Goal: Communication & Community: Share content

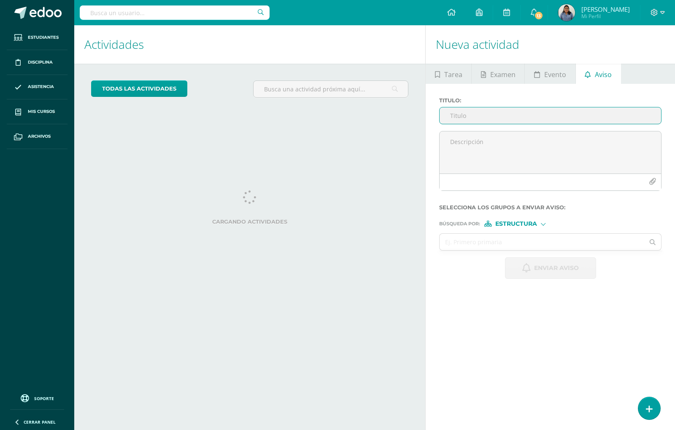
click at [492, 115] on input "Titulo :" at bounding box center [549, 116] width 221 height 16
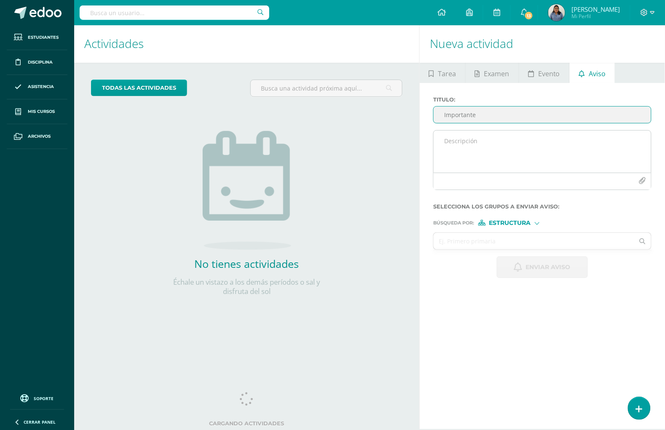
type input "Importante"
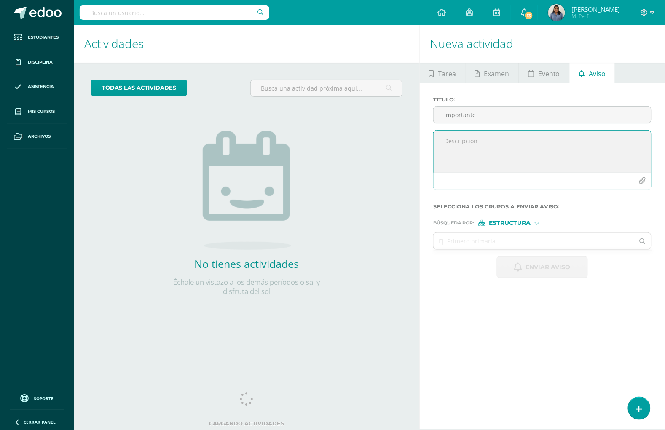
click at [479, 142] on textarea at bounding box center [543, 152] width 218 height 42
drag, startPoint x: 566, startPoint y: 159, endPoint x: 591, endPoint y: 158, distance: 24.9
click at [591, 158] on textarea "Buenas tardes [PERSON_NAME] saludarlos, el día de [DATE] [DATE] los alumnos se …" at bounding box center [543, 152] width 218 height 42
click at [544, 160] on textarea "Buenas tardes [PERSON_NAME] saludarlos, el día de [DATE] [DATE] los alumnos se …" at bounding box center [543, 152] width 218 height 42
click at [591, 165] on textarea "Buenas tardes [PERSON_NAME] saludarlos, el día de [DATE] [DATE] los alumnos se …" at bounding box center [543, 152] width 218 height 42
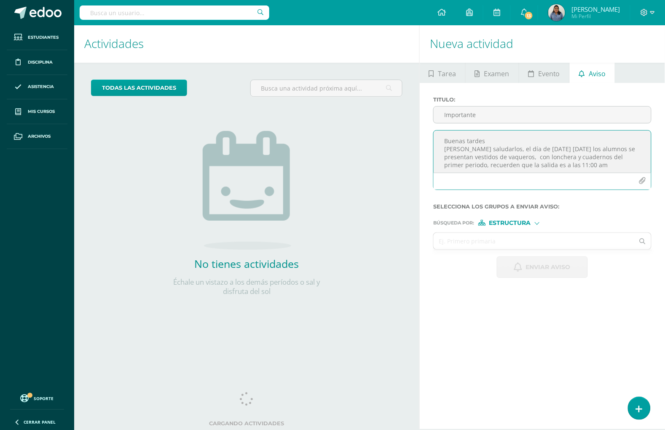
click at [626, 164] on textarea "Buenas tardes [PERSON_NAME] saludarlos, el día de [DATE] [DATE] los alumnos se …" at bounding box center [543, 152] width 218 height 42
type textarea "Buenas tardes [PERSON_NAME] saludarlos, el día de [DATE] [DATE] los alumnos se …"
click at [522, 235] on input "text" at bounding box center [534, 241] width 201 height 16
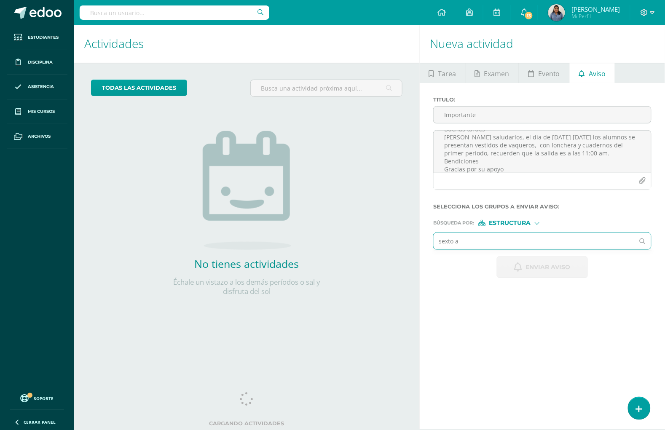
type input "sexto a"
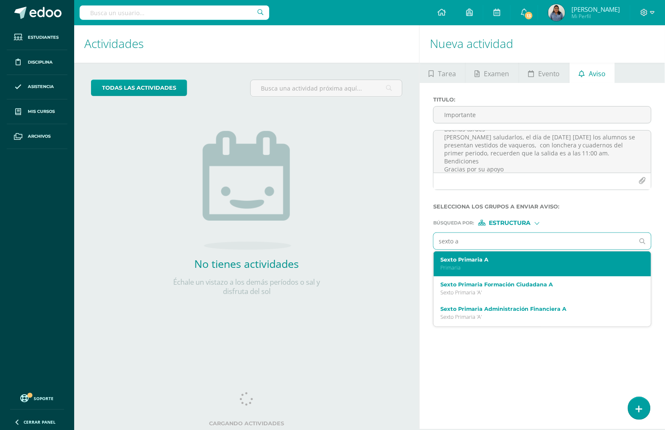
click at [522, 266] on p "Primaria" at bounding box center [538, 267] width 195 height 7
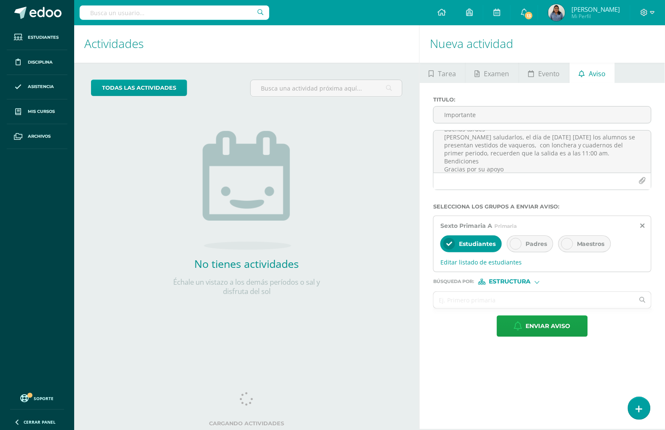
click at [574, 240] on div "Maestros" at bounding box center [585, 244] width 53 height 17
click at [478, 296] on input "text" at bounding box center [534, 300] width 201 height 16
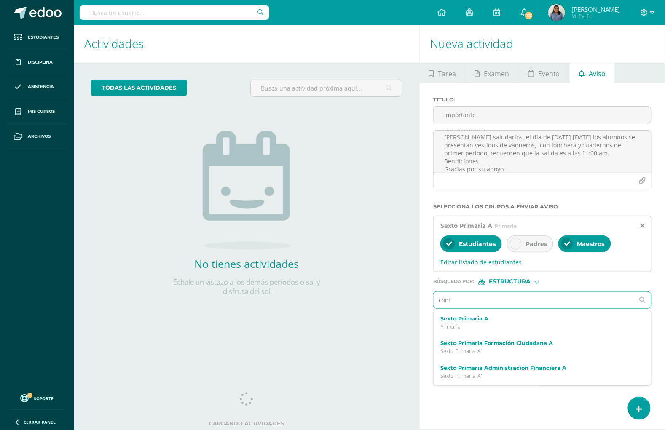
type input "comu"
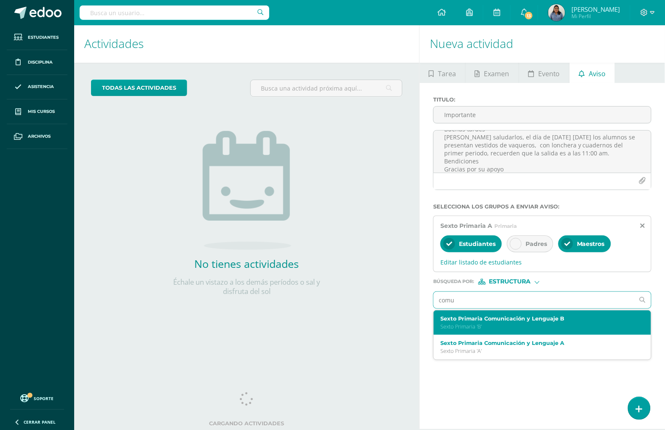
click at [517, 326] on p "Sexto Primaria 'B'" at bounding box center [538, 326] width 195 height 7
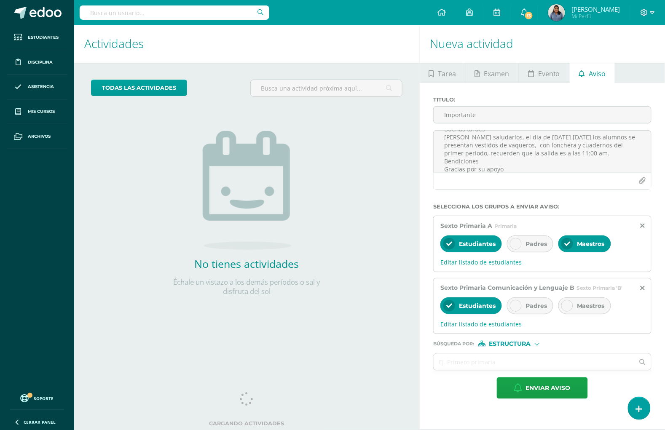
click at [579, 306] on span "Maestros" at bounding box center [591, 306] width 28 height 8
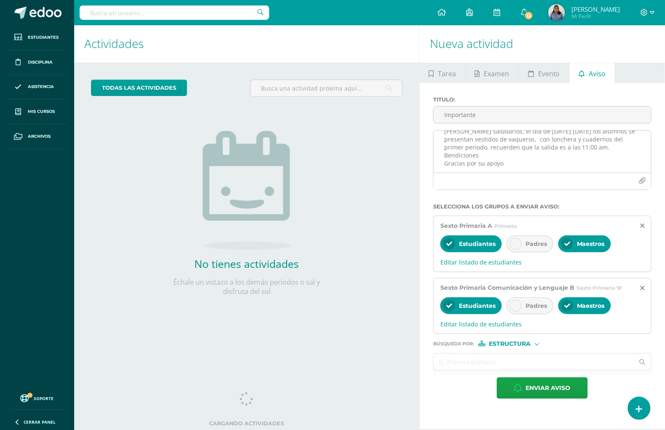
scroll to position [0, 0]
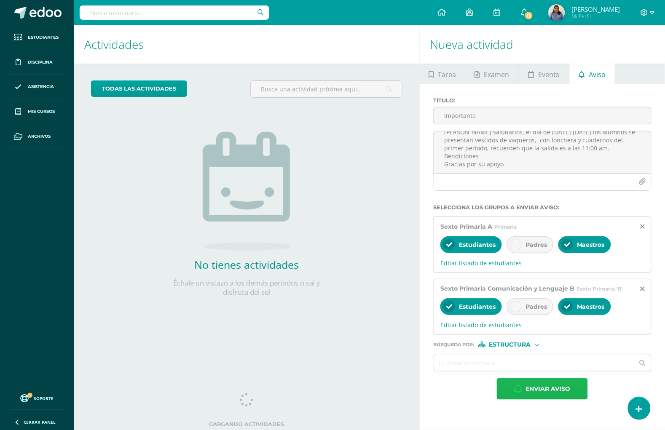
click at [541, 391] on span "Enviar aviso" at bounding box center [548, 389] width 45 height 21
